Goal: Find contact information: Find contact information

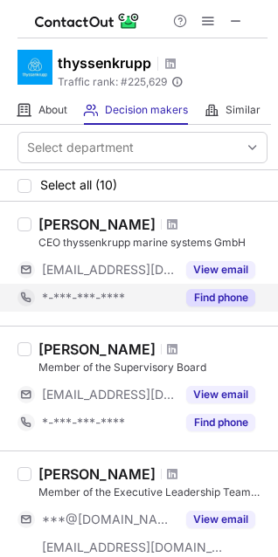
click at [189, 295] on button "Find phone" at bounding box center [220, 297] width 69 height 17
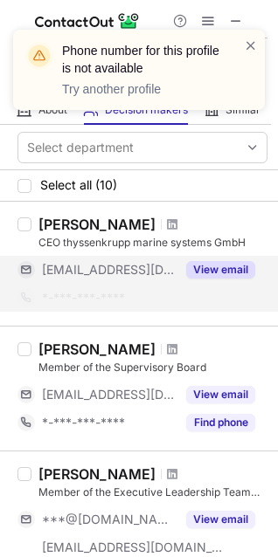
click at [214, 273] on button "View email" at bounding box center [220, 269] width 69 height 17
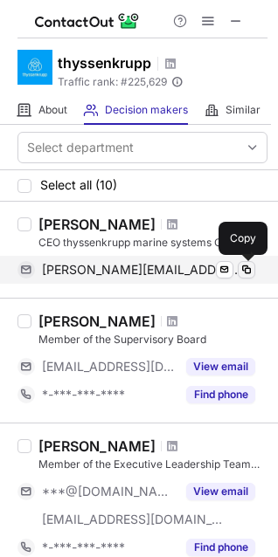
click at [247, 272] on span at bounding box center [246, 270] width 14 height 14
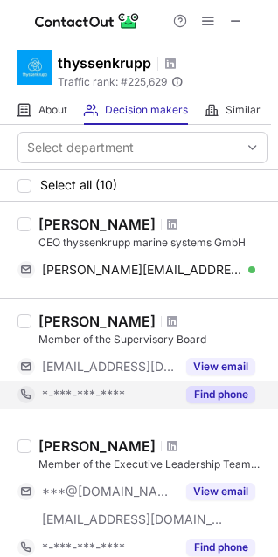
click at [238, 403] on button "Find phone" at bounding box center [220, 394] width 69 height 17
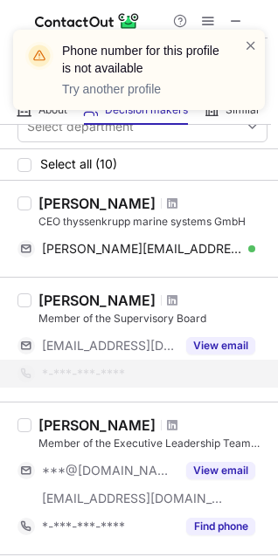
scroll to position [87, 0]
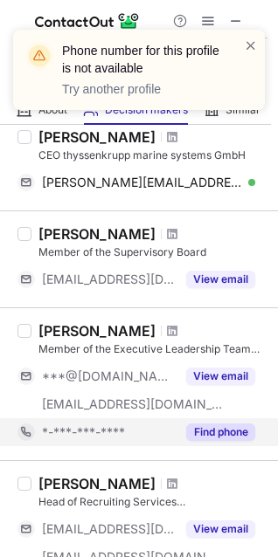
click at [231, 451] on div "Patrick Marous Member of the Executive Leadership Team and CEO Business Unit So…" at bounding box center [139, 383] width 278 height 153
click at [230, 435] on button "Find phone" at bounding box center [220, 432] width 69 height 17
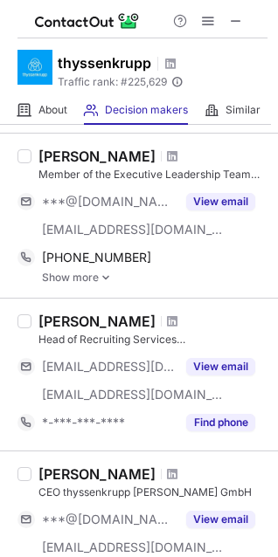
scroll to position [349, 0]
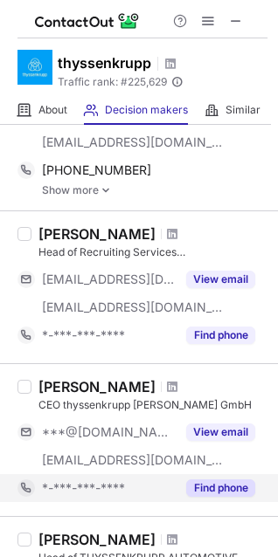
click at [223, 487] on button "Find phone" at bounding box center [220, 487] width 69 height 17
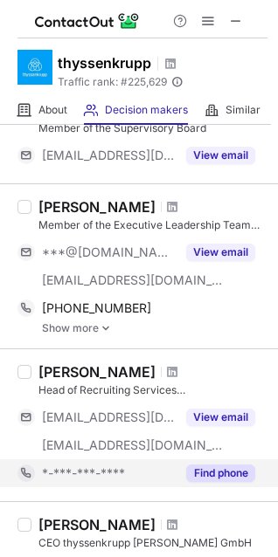
scroll to position [175, 0]
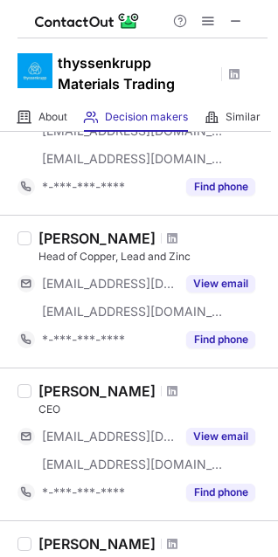
scroll to position [175, 0]
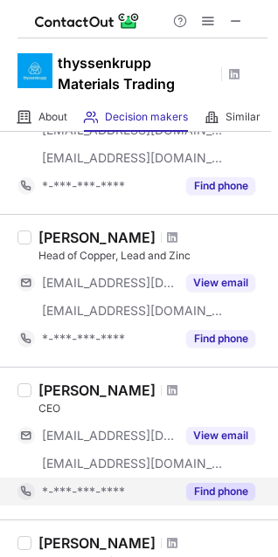
click at [236, 489] on button "Find phone" at bounding box center [220, 491] width 69 height 17
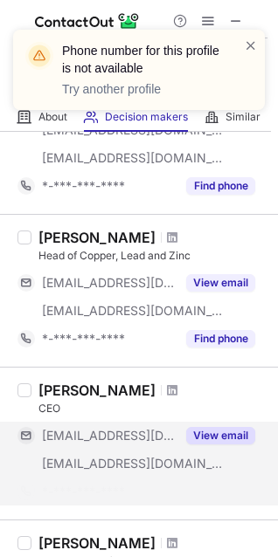
click at [237, 434] on button "View email" at bounding box center [220, 435] width 69 height 17
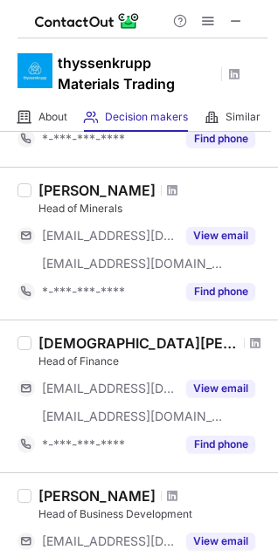
scroll to position [1135, 0]
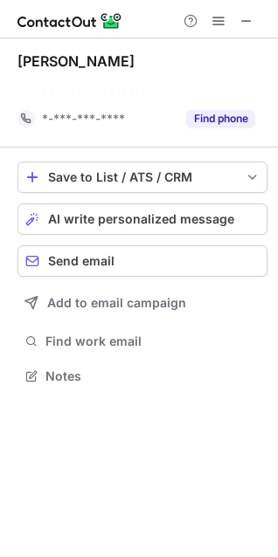
scroll to position [336, 278]
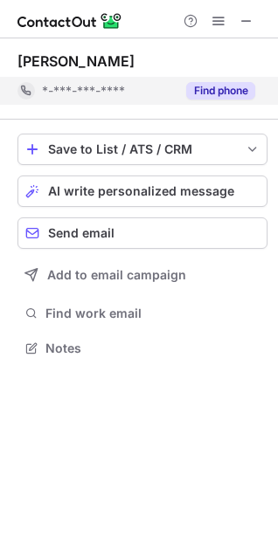
click at [215, 86] on button "Find phone" at bounding box center [220, 90] width 69 height 17
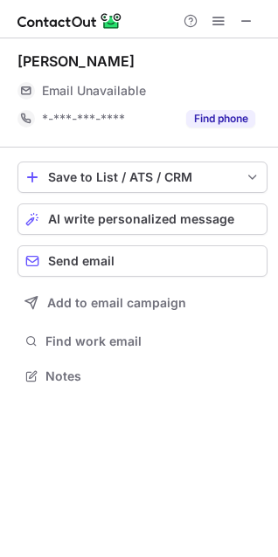
scroll to position [364, 278]
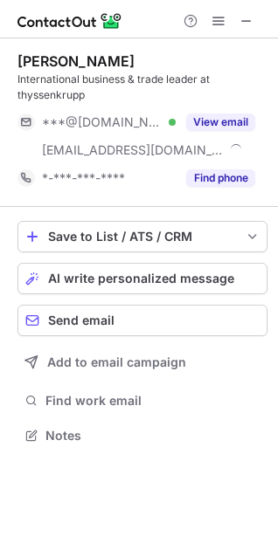
scroll to position [424, 278]
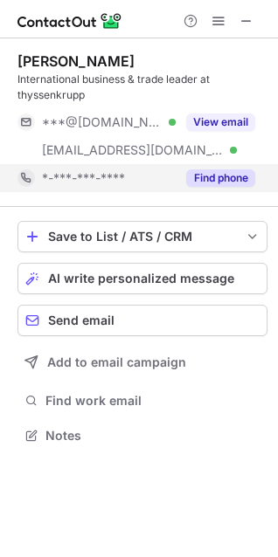
click at [232, 176] on button "Find phone" at bounding box center [220, 177] width 69 height 17
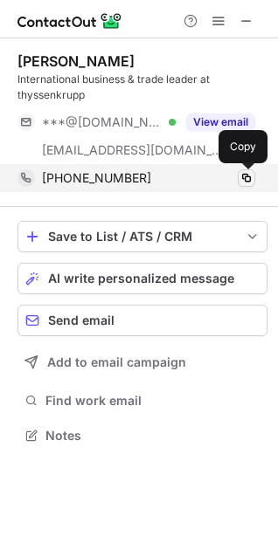
click at [245, 178] on span at bounding box center [246, 178] width 14 height 14
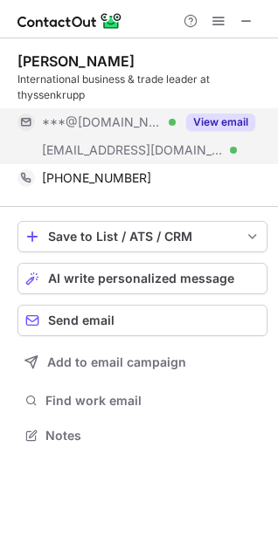
click at [235, 121] on button "View email" at bounding box center [220, 122] width 69 height 17
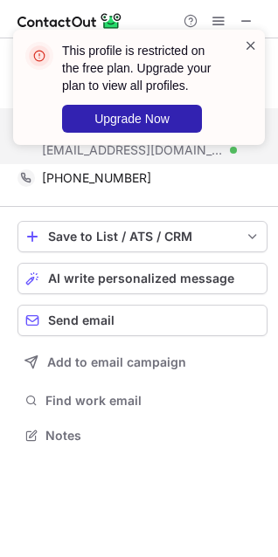
click at [248, 46] on span at bounding box center [251, 45] width 14 height 17
